Goal: Find specific page/section: Find specific page/section

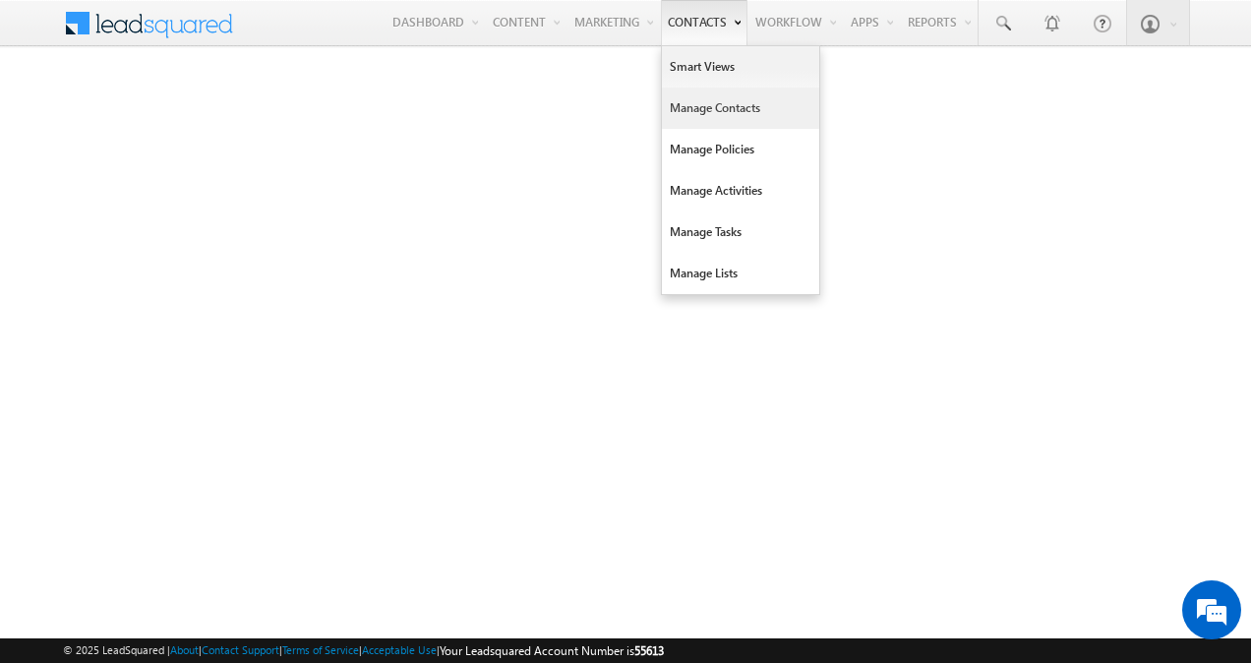
click at [728, 92] on link "Manage Contacts" at bounding box center [740, 108] width 157 height 41
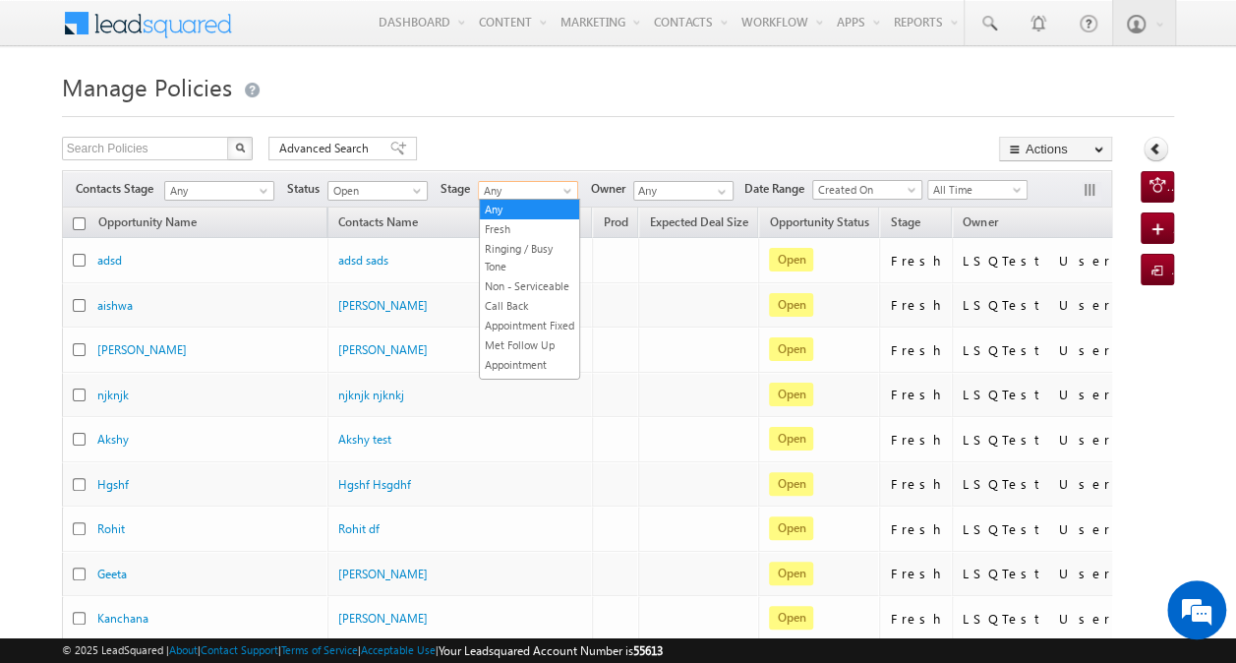
click at [568, 188] on span at bounding box center [570, 195] width 16 height 16
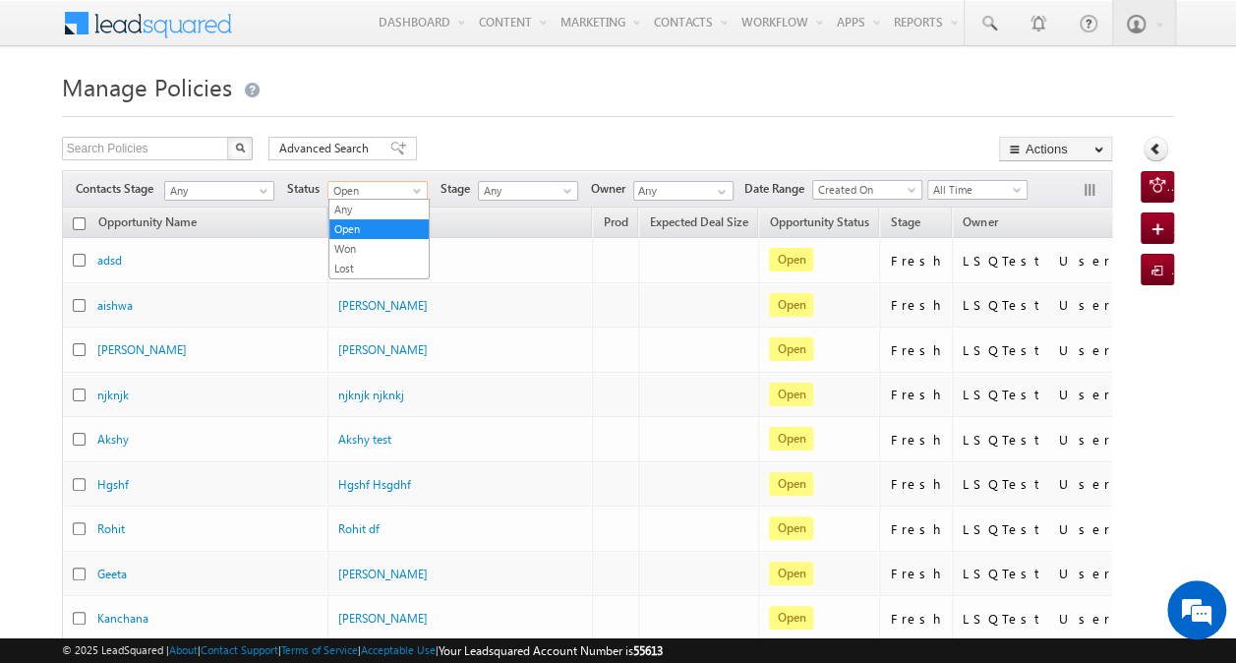
click at [418, 188] on span at bounding box center [419, 195] width 16 height 16
click at [367, 262] on link "Lost" at bounding box center [378, 269] width 99 height 18
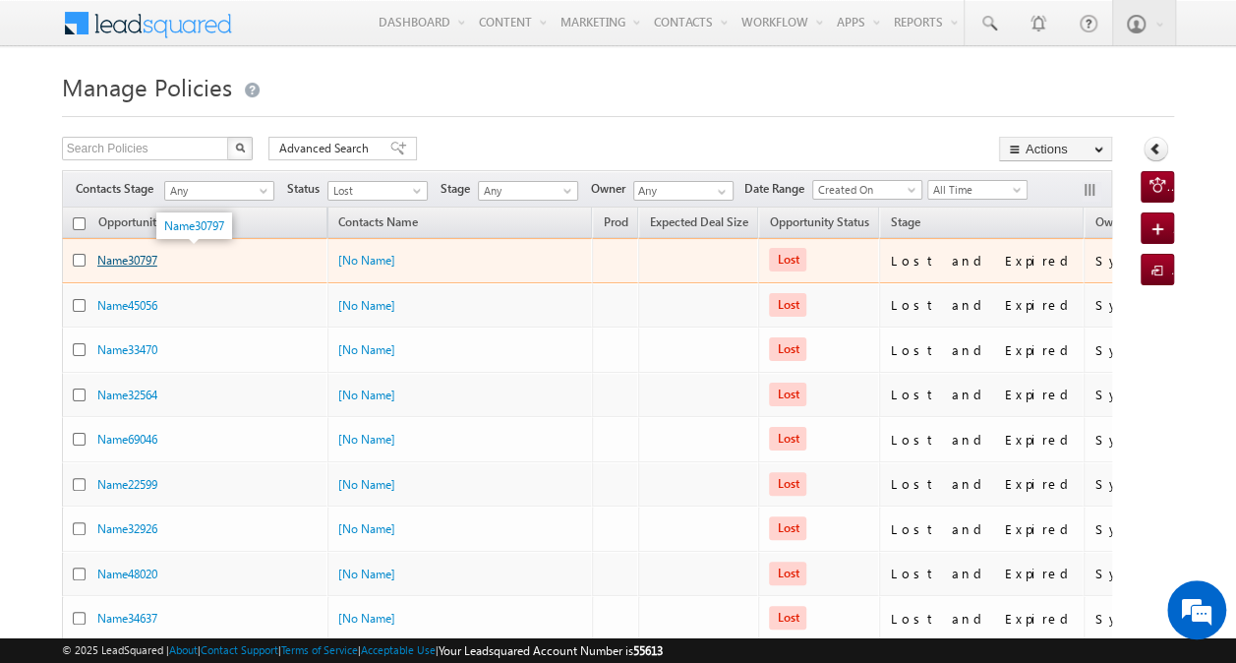
click at [126, 254] on link "Name30797" at bounding box center [127, 260] width 60 height 15
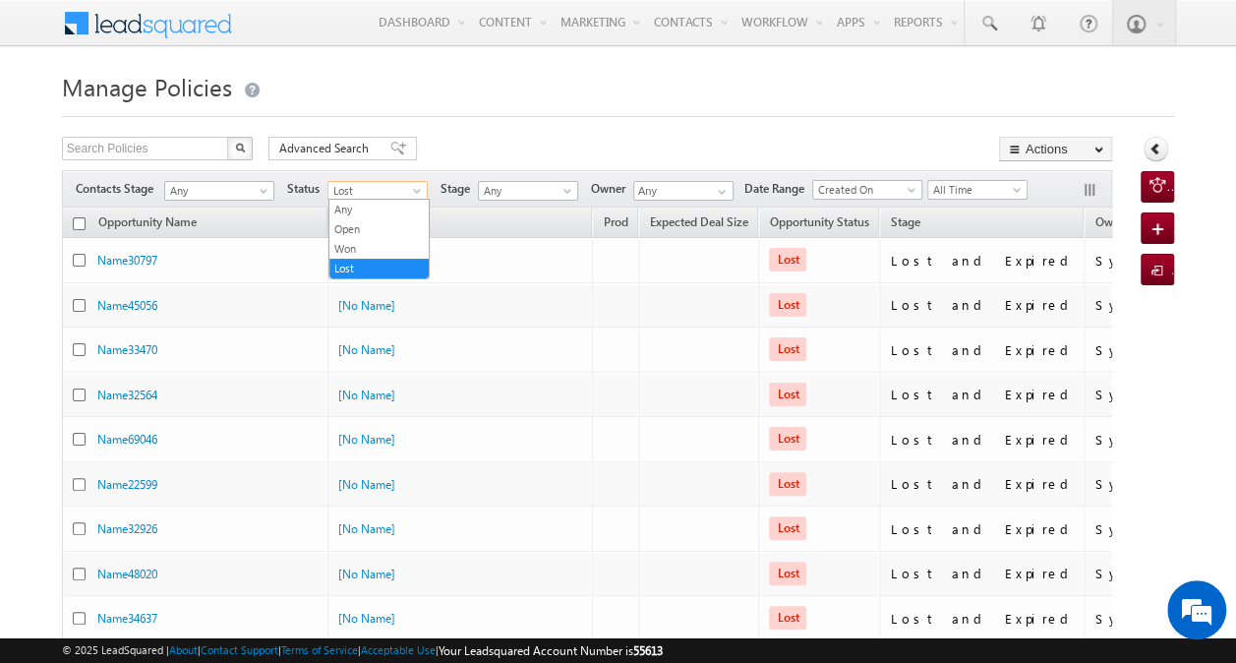
click at [398, 182] on span "Lost" at bounding box center [375, 191] width 93 height 18
click at [384, 200] on li "Any" at bounding box center [378, 210] width 99 height 20
